Goal: Task Accomplishment & Management: Manage account settings

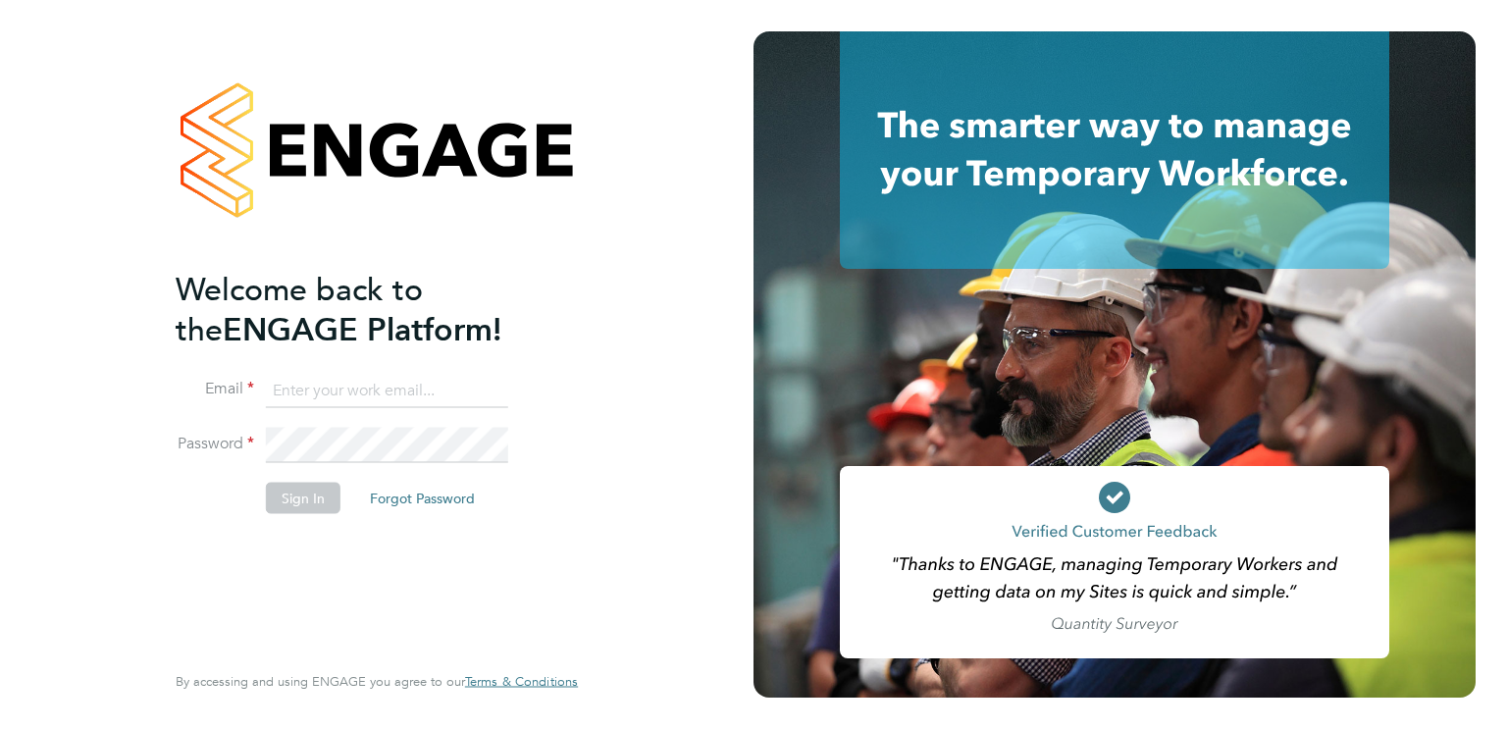
type input "[EMAIL_ADDRESS][PERSON_NAME][DOMAIN_NAME]"
click at [298, 499] on button "Sign In" at bounding box center [303, 497] width 75 height 31
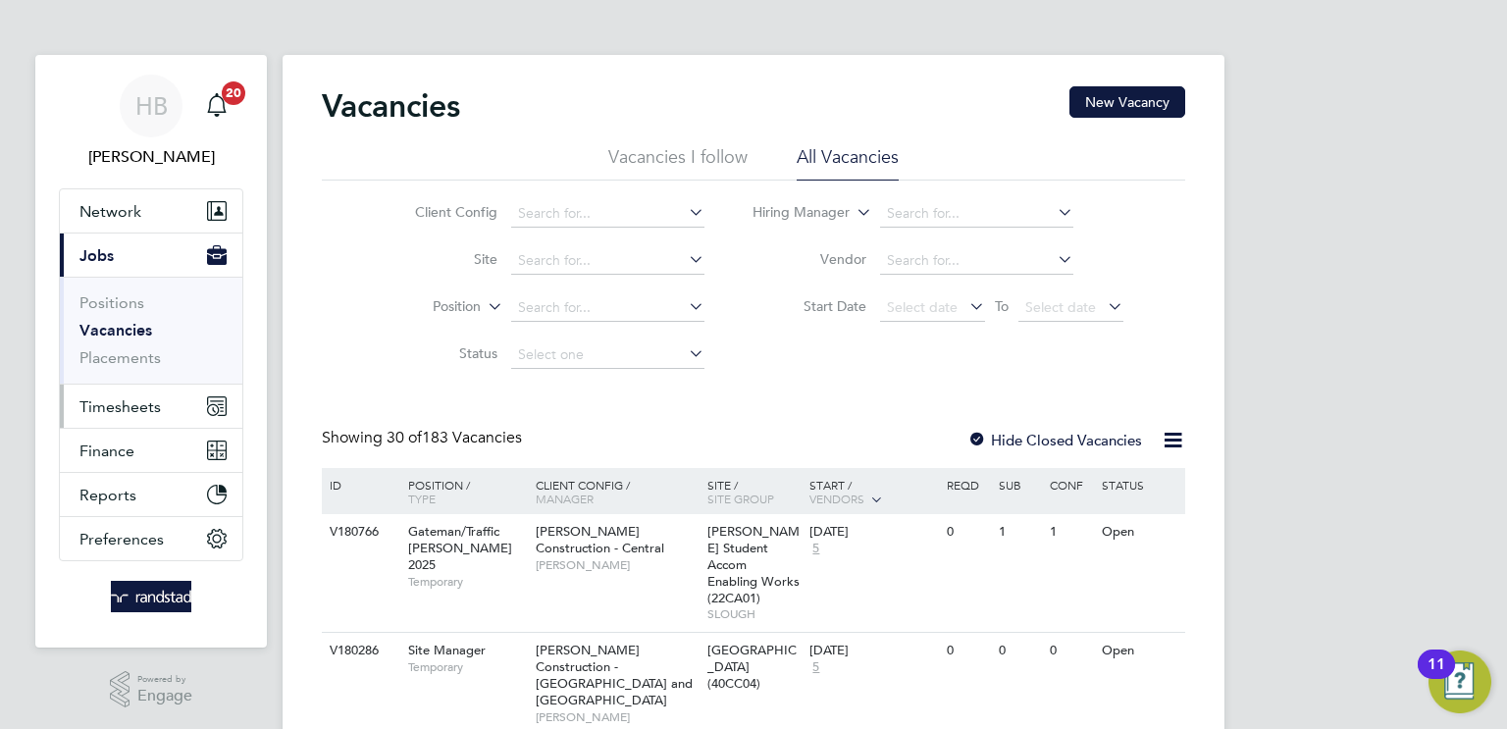
click at [123, 402] on span "Timesheets" at bounding box center [119, 406] width 81 height 19
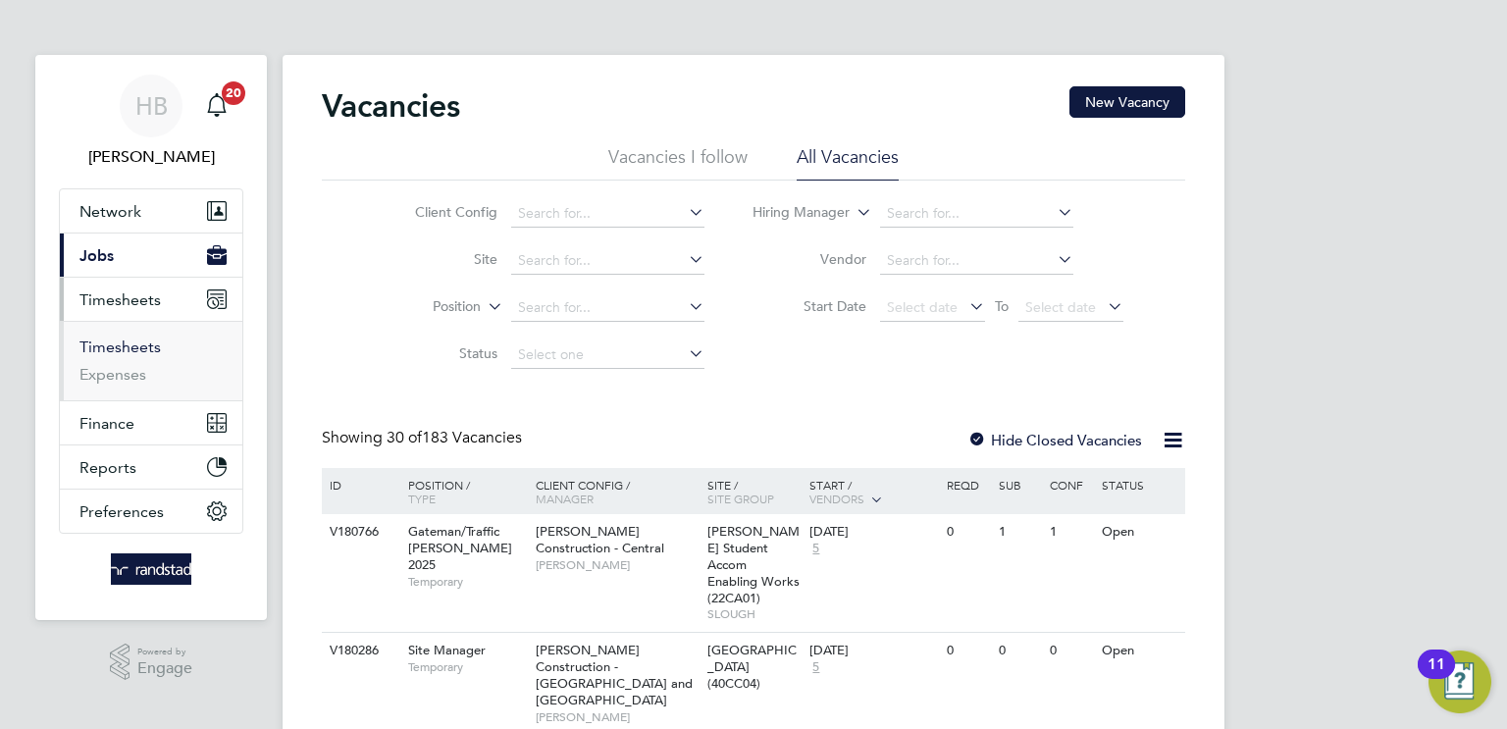
click at [118, 346] on link "Timesheets" at bounding box center [119, 347] width 81 height 19
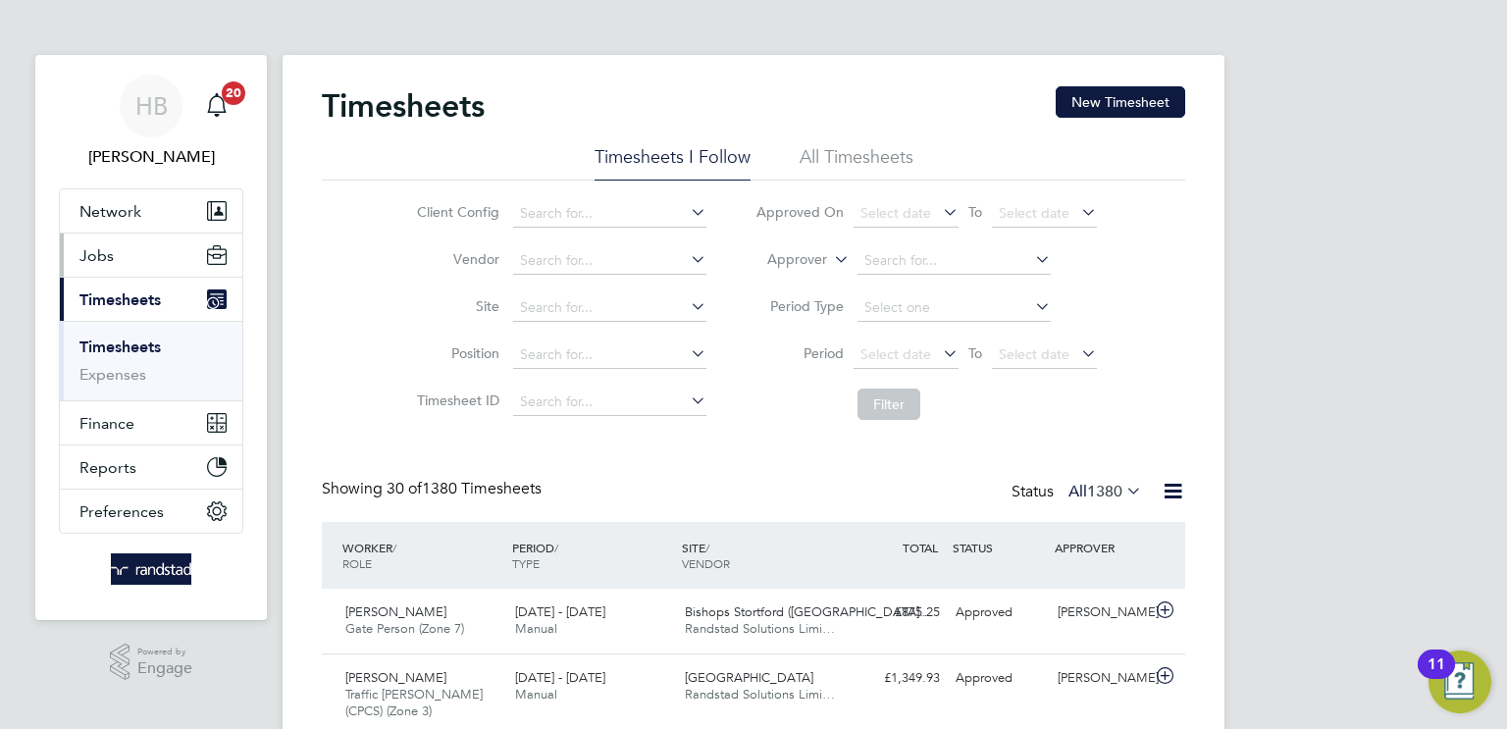
click at [90, 260] on span "Jobs" at bounding box center [96, 255] width 34 height 19
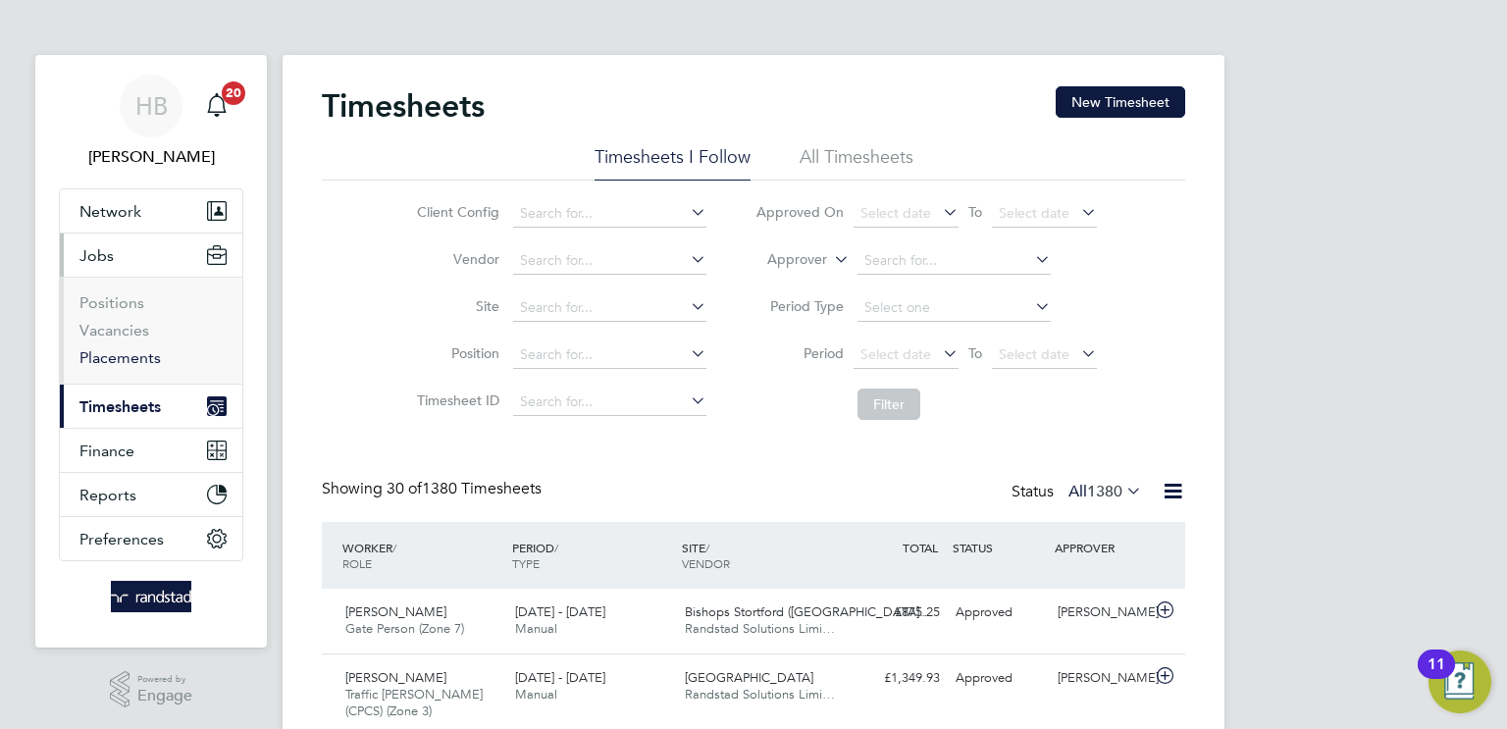
click at [114, 353] on link "Placements" at bounding box center [119, 357] width 81 height 19
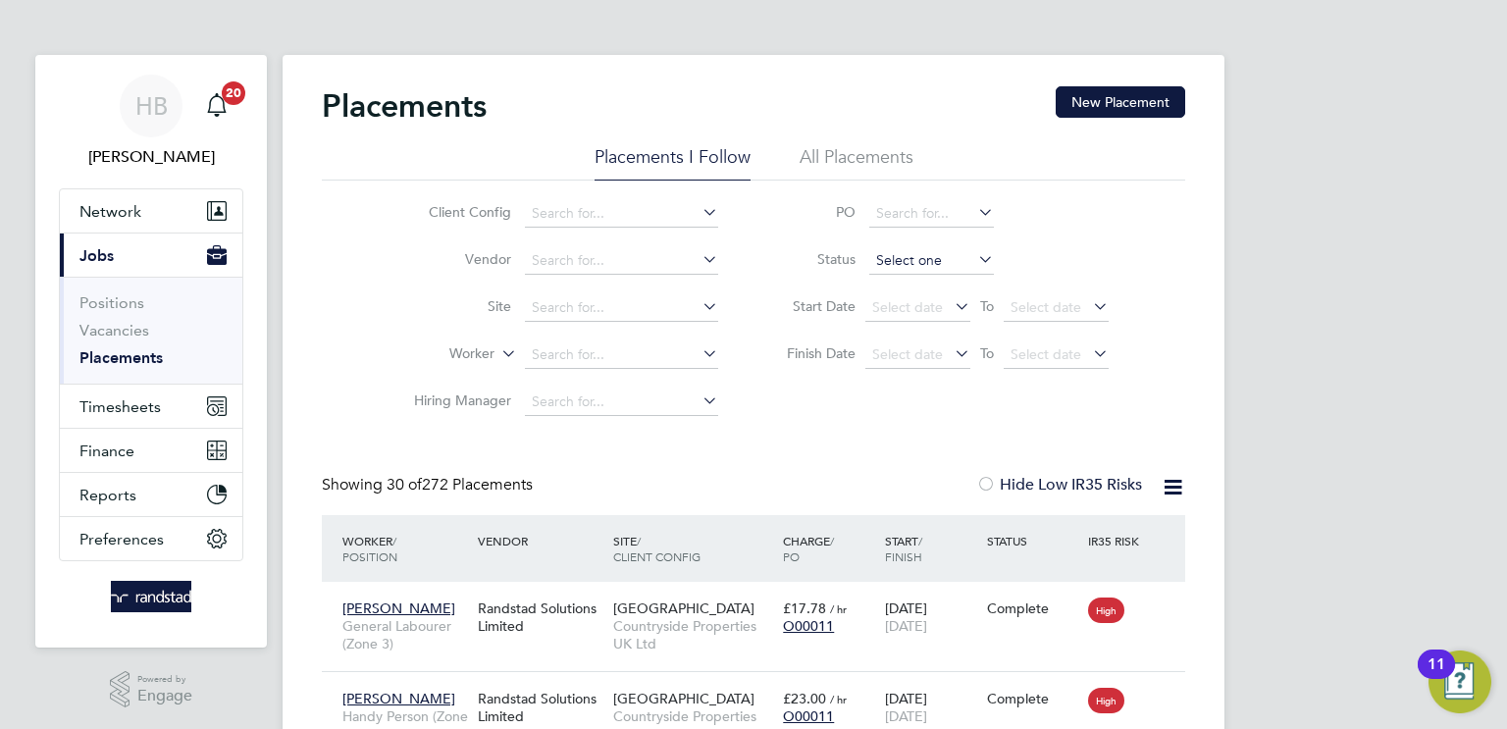
click at [922, 250] on input at bounding box center [931, 260] width 125 height 27
click at [920, 282] on li "Active" at bounding box center [932, 287] width 126 height 26
type input "Active"
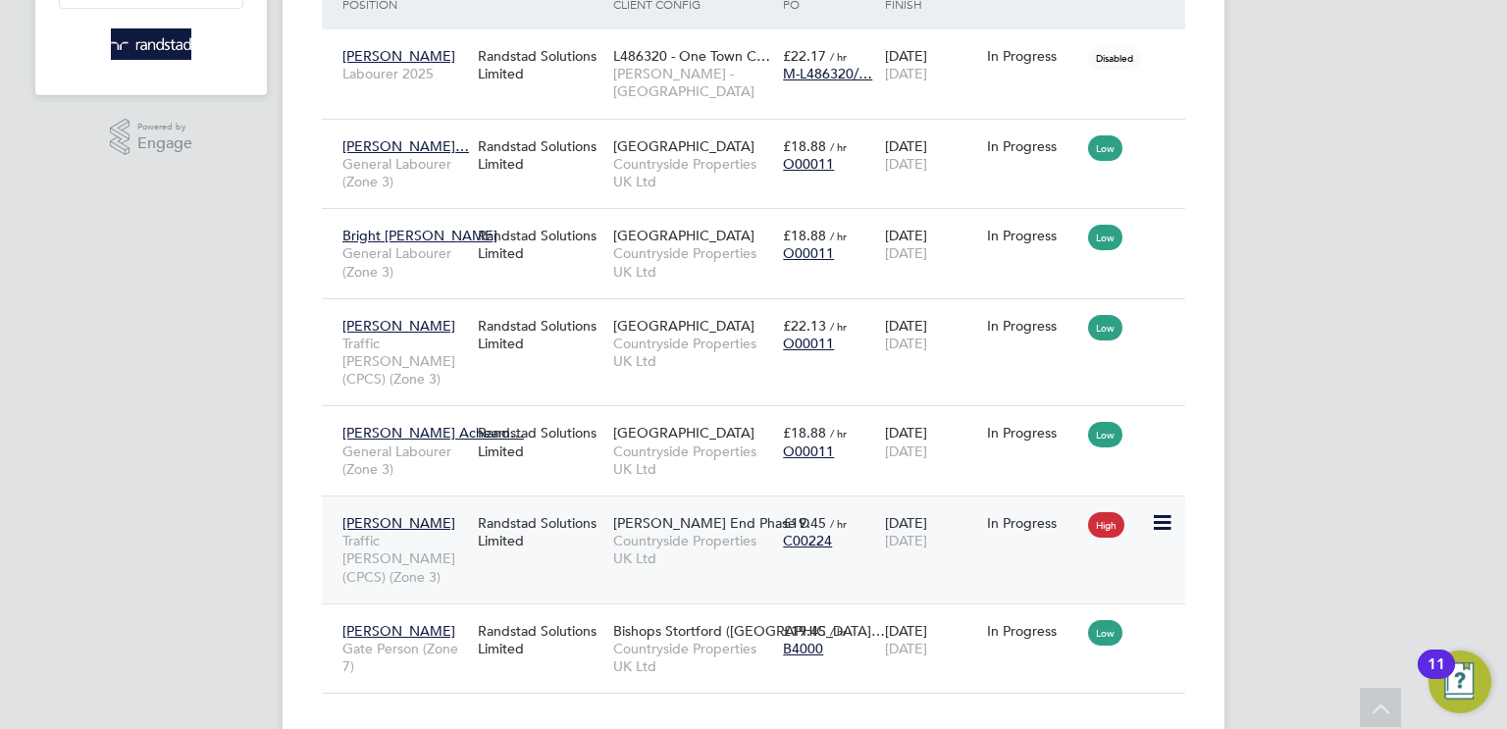
click at [652, 532] on span "Countryside Properties UK Ltd" at bounding box center [693, 549] width 160 height 35
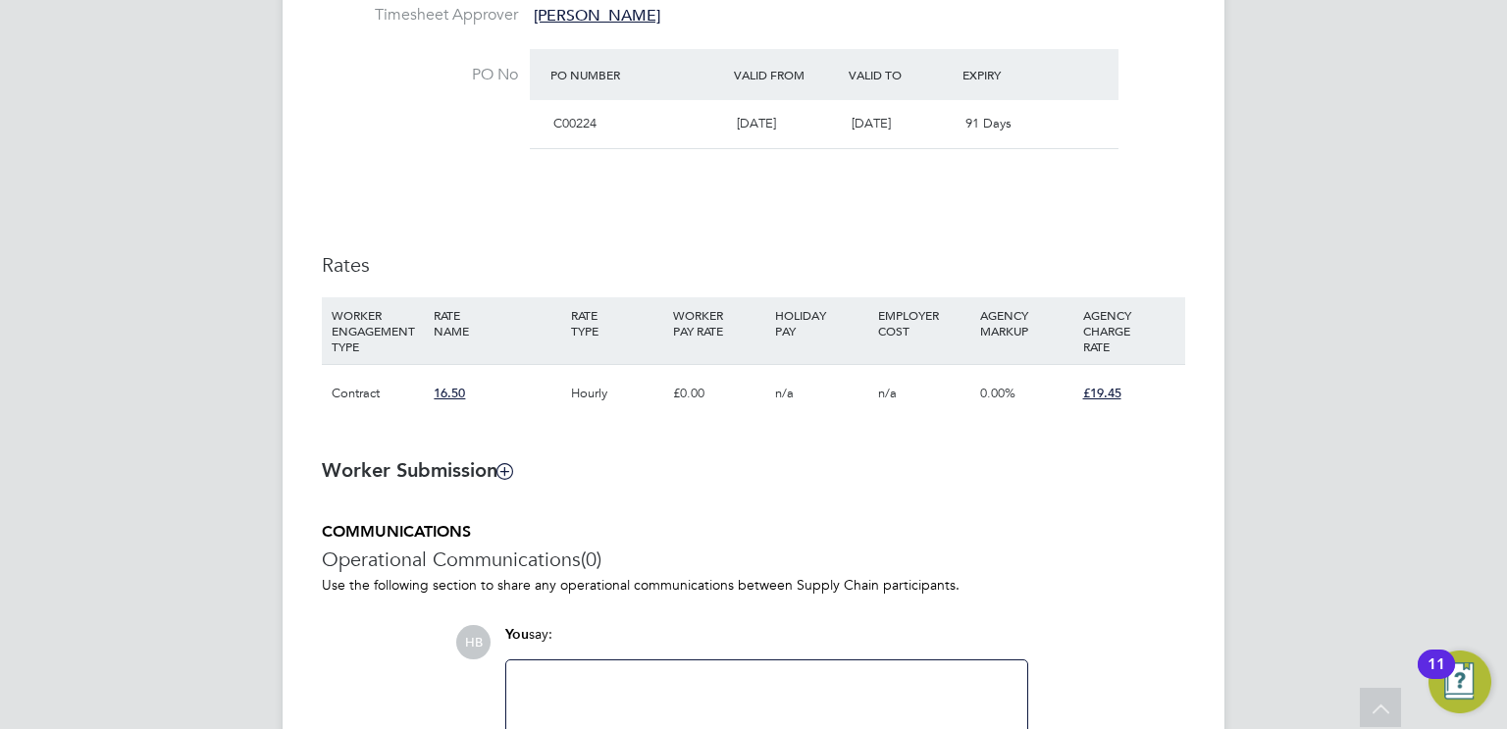
scroll to position [1154, 0]
